Goal: Find specific page/section: Find specific page/section

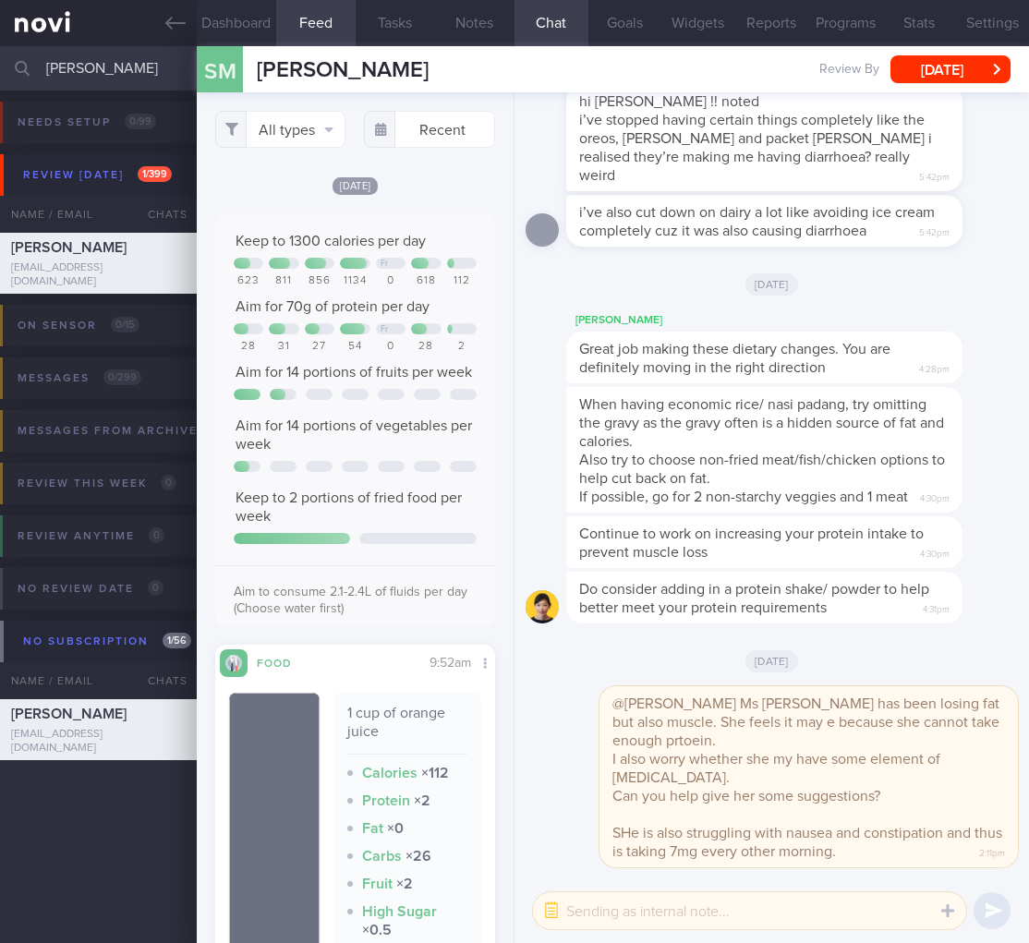
select select "8"
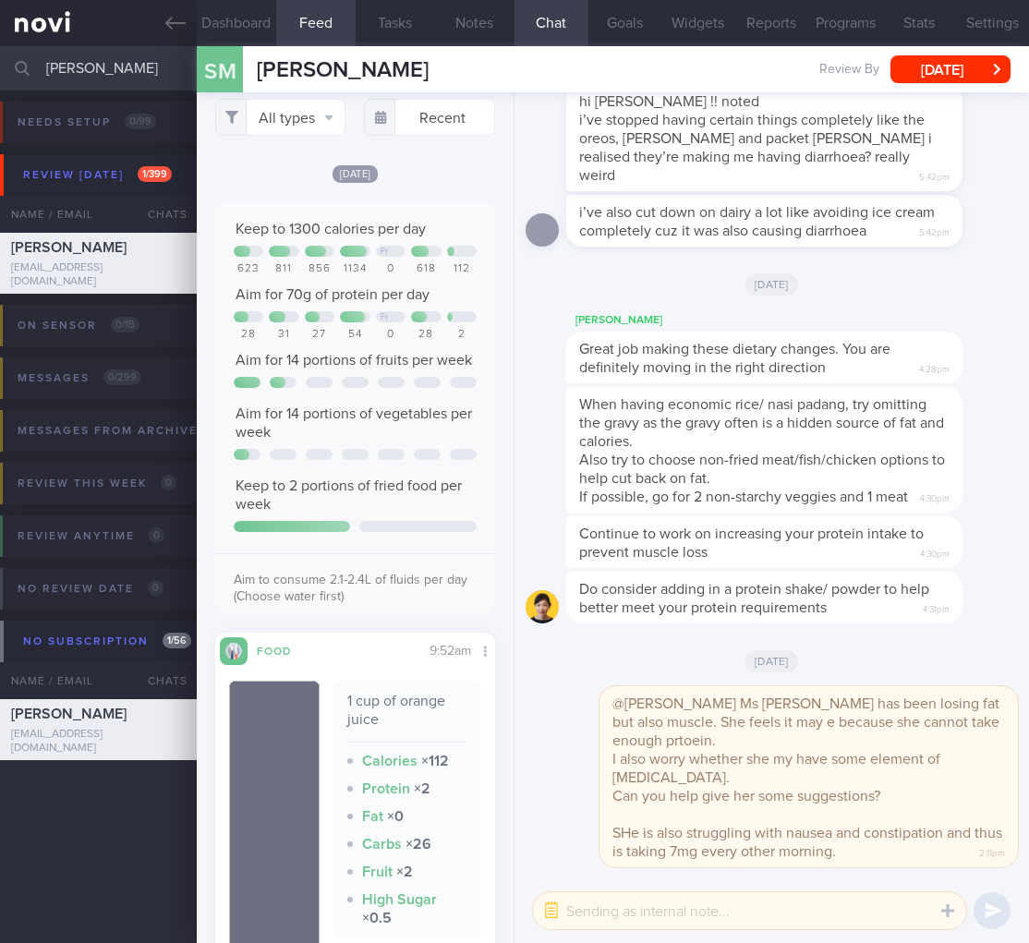
drag, startPoint x: 97, startPoint y: 71, endPoint x: -30, endPoint y: 51, distance: 129.1
click at [0, 51] on html "You are offline! Some functionality will be unavailable Patients New Users Coac…" at bounding box center [514, 471] width 1029 height 943
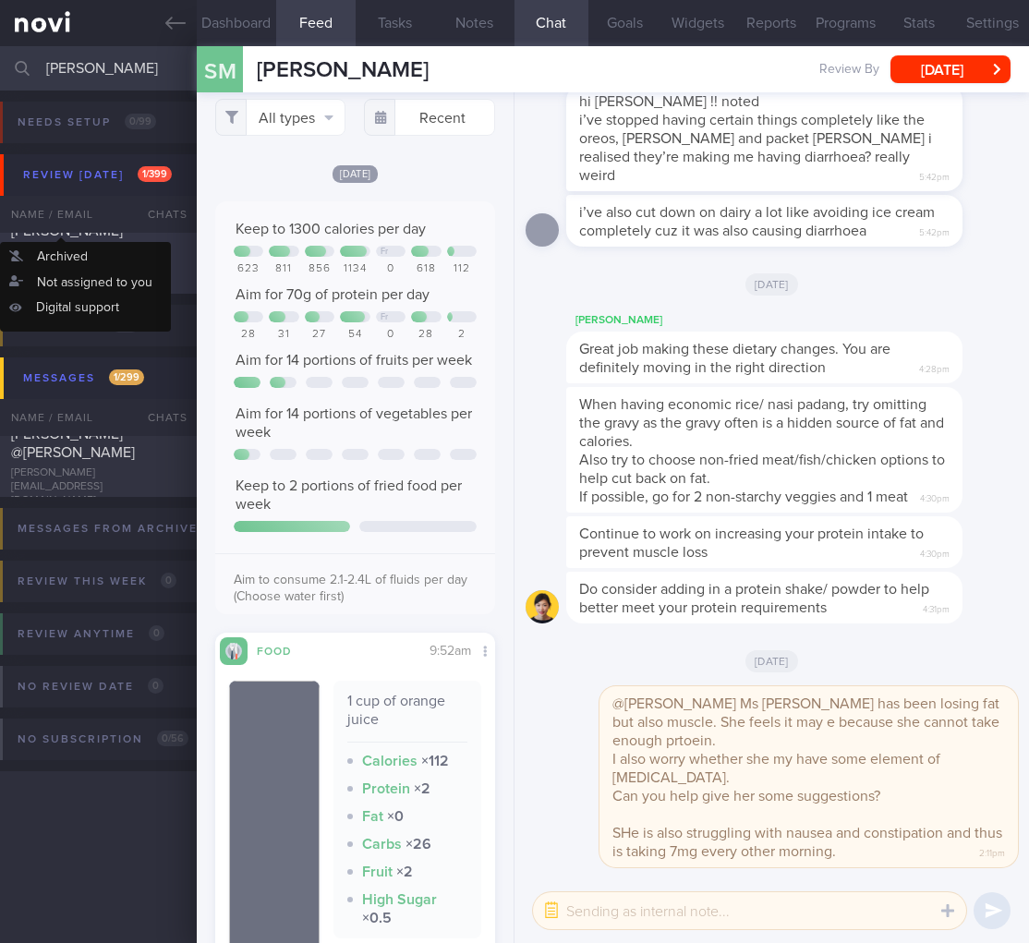
type input "brendan"
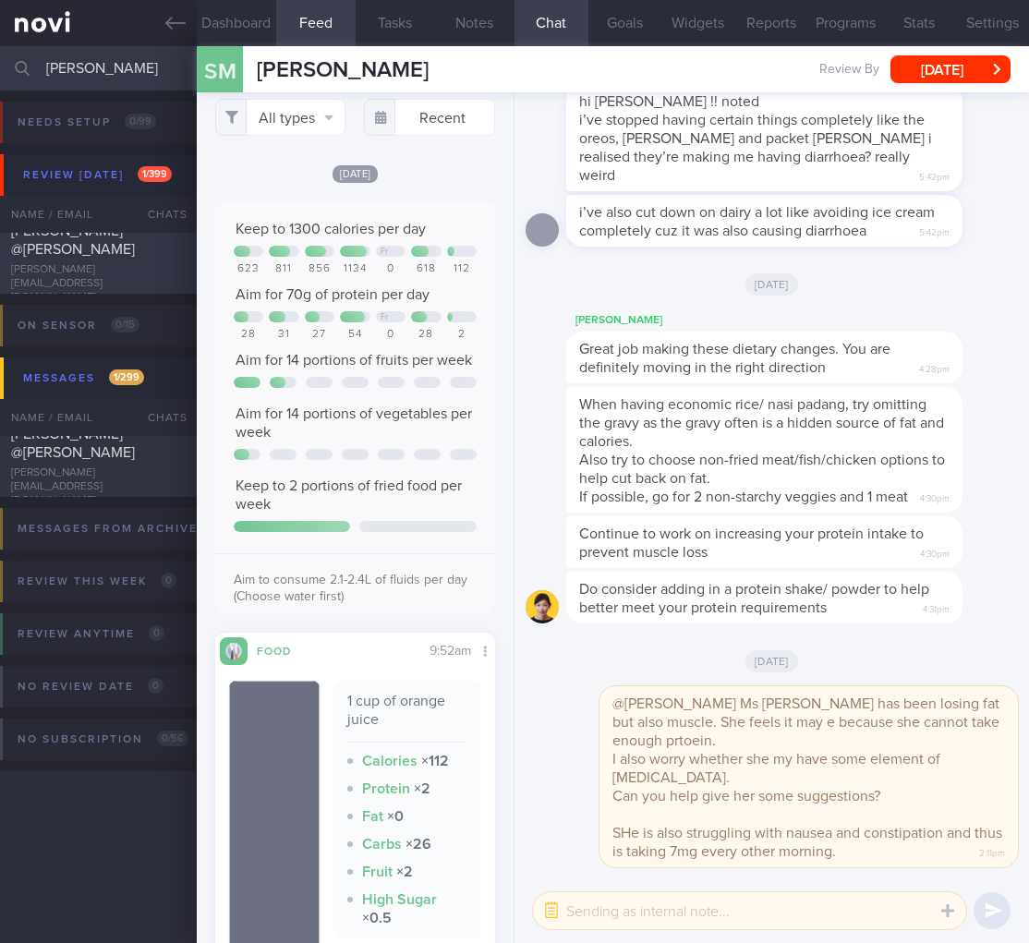
click at [68, 259] on div "SRIRAM PILLAI @BRENDAN ASHER PILLAI" at bounding box center [96, 240] width 170 height 37
checkbox input "false"
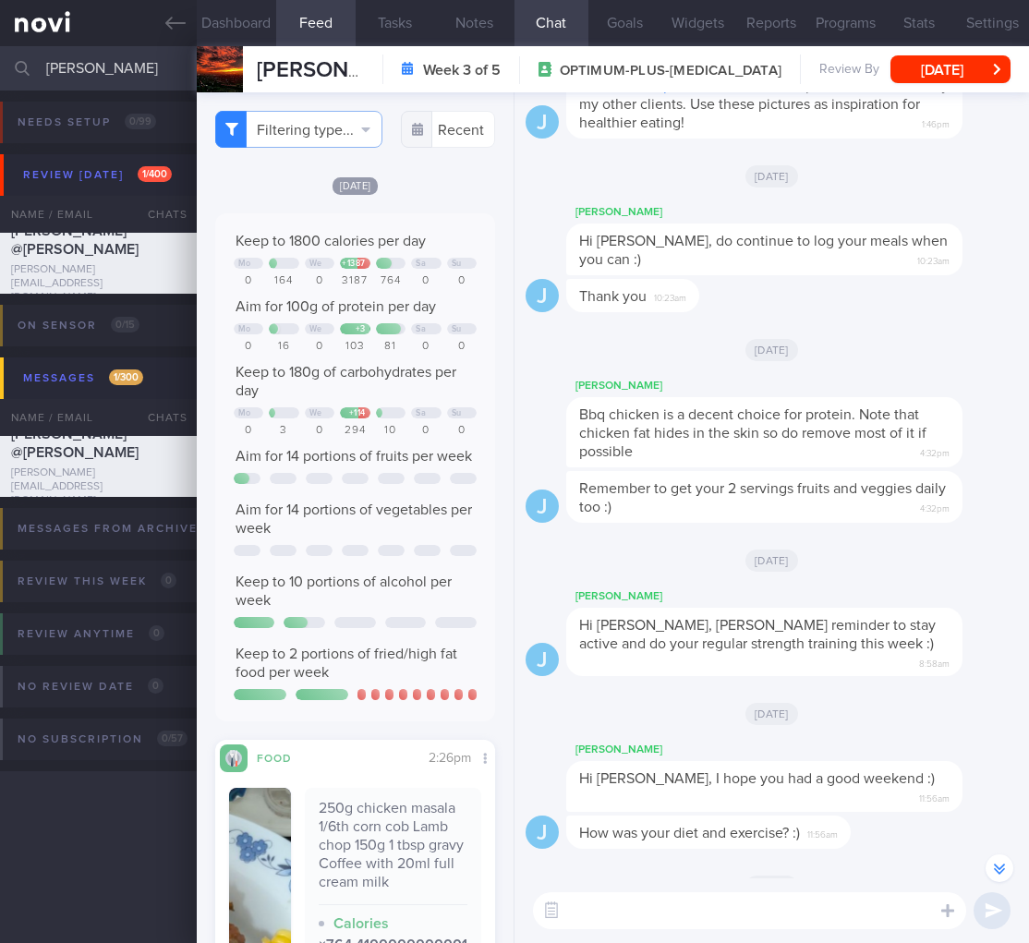
scroll to position [-1029, 0]
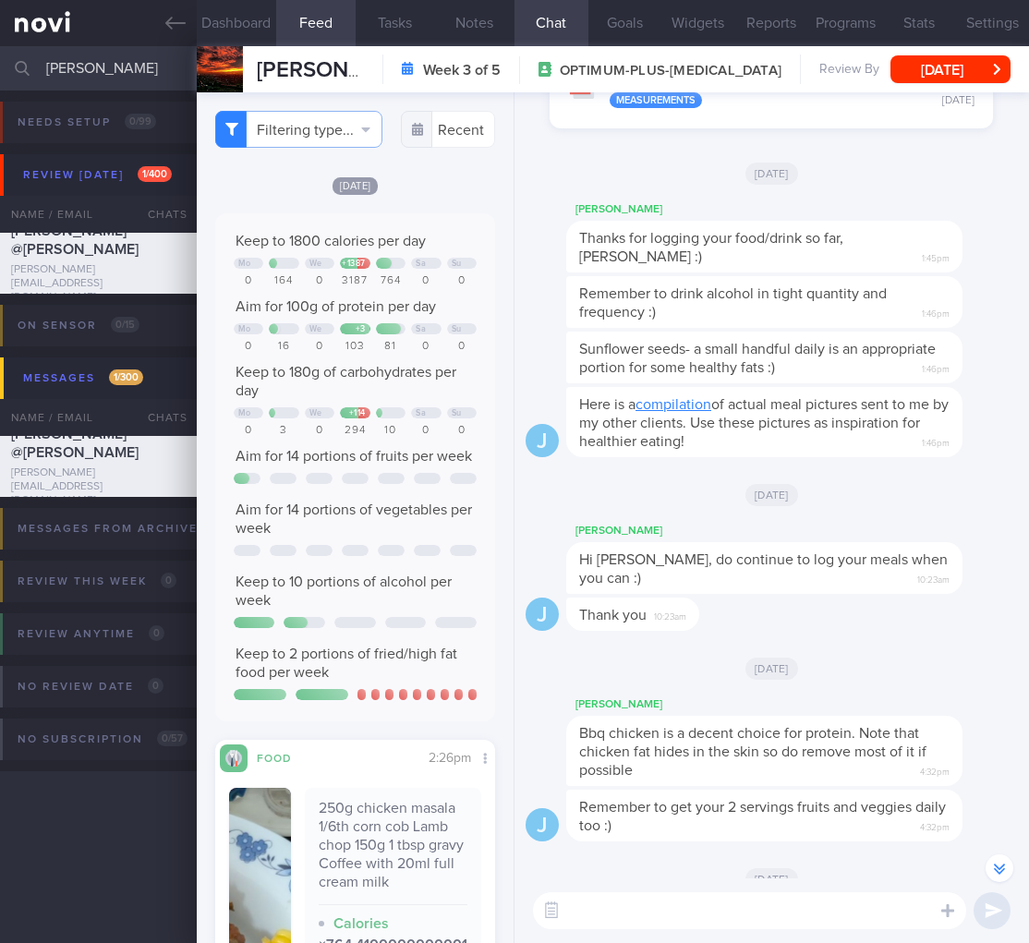
click at [746, 506] on span "Tue, 2 Sep" at bounding box center [772, 495] width 53 height 22
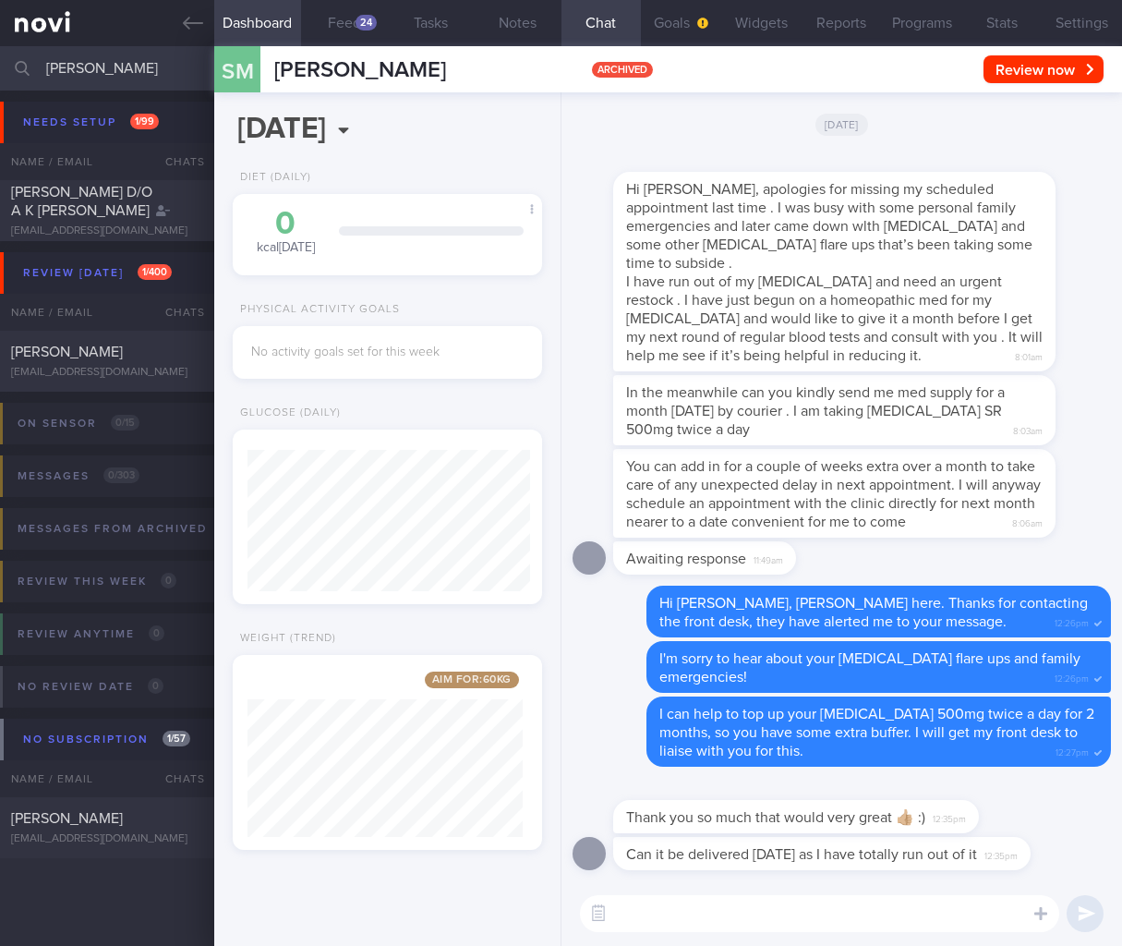
select select "8"
